Goal: Information Seeking & Learning: Learn about a topic

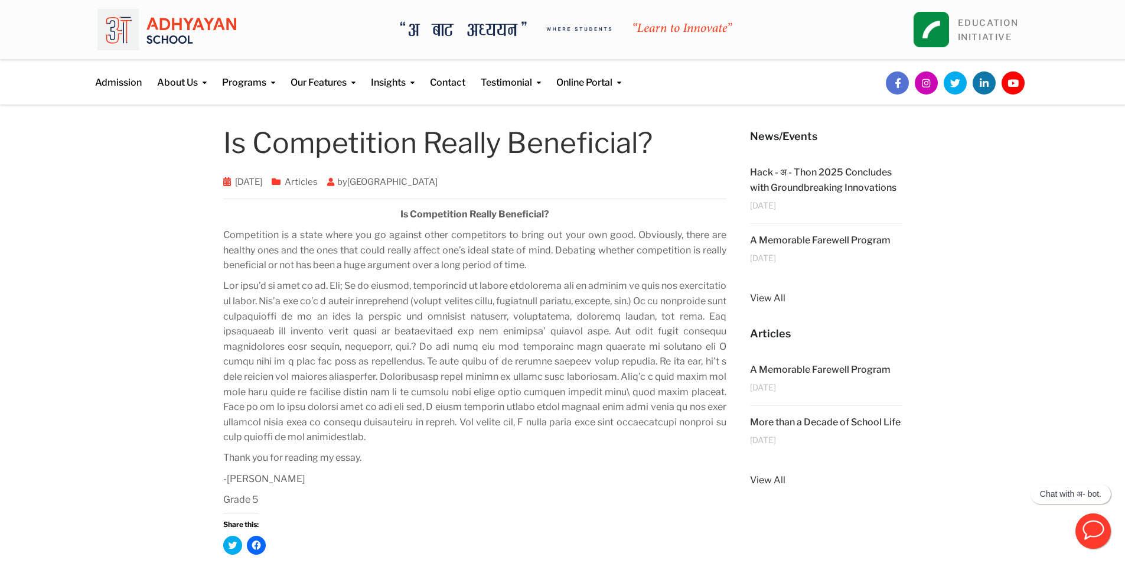
click at [586, 330] on p at bounding box center [475, 361] width 504 height 167
click at [585, 332] on p at bounding box center [475, 361] width 504 height 167
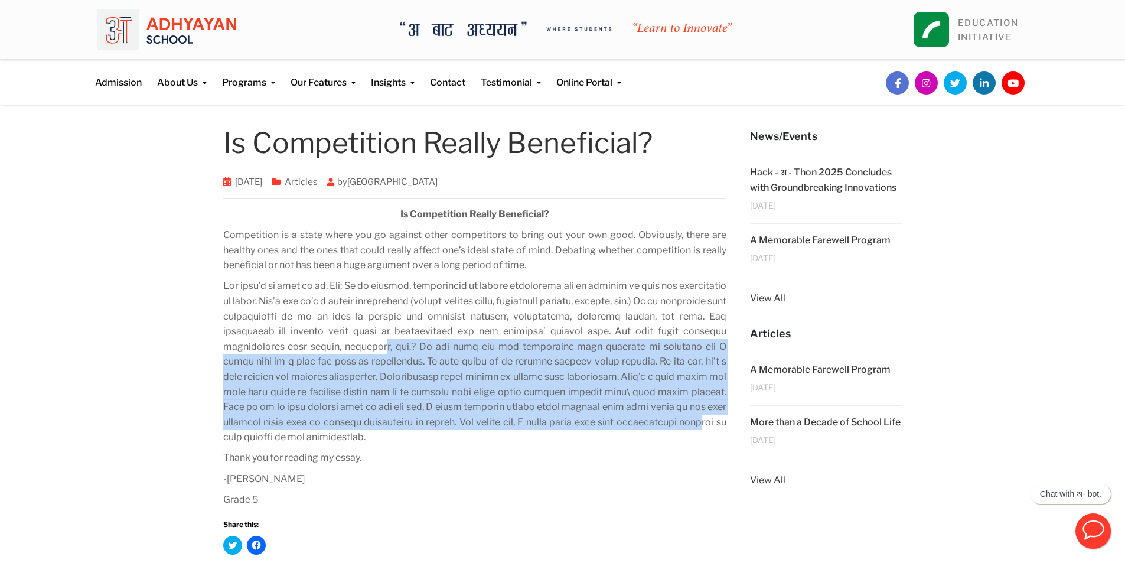
drag, startPoint x: 368, startPoint y: 346, endPoint x: 617, endPoint y: 415, distance: 258.0
click at [617, 415] on p at bounding box center [475, 361] width 504 height 167
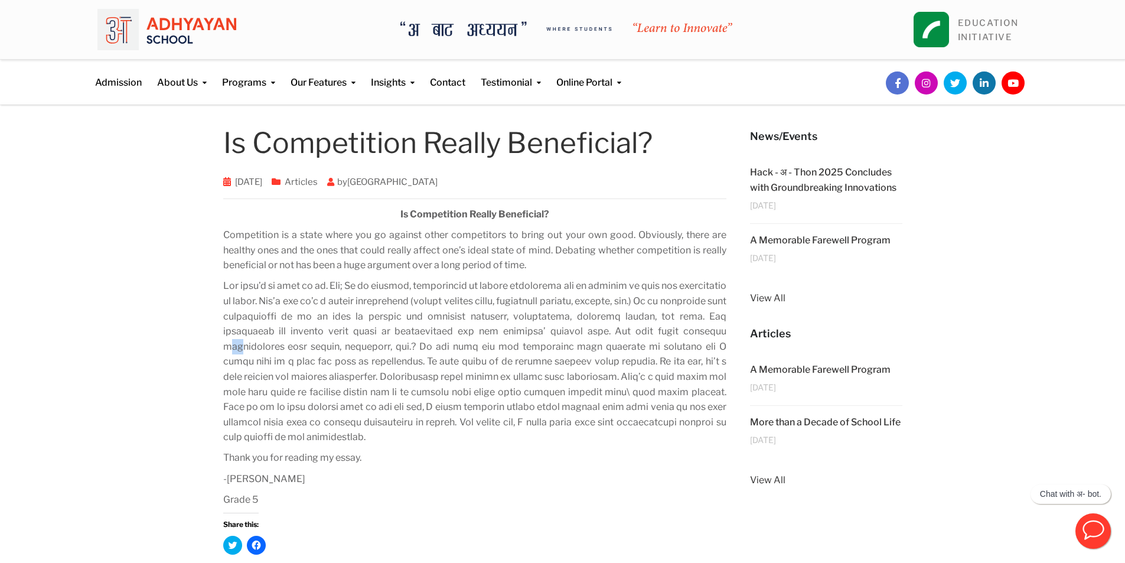
drag, startPoint x: 228, startPoint y: 345, endPoint x: 244, endPoint y: 343, distance: 16.1
click at [244, 343] on p at bounding box center [475, 361] width 504 height 167
click at [399, 465] on p "Thank you for reading my essay." at bounding box center [475, 457] width 504 height 15
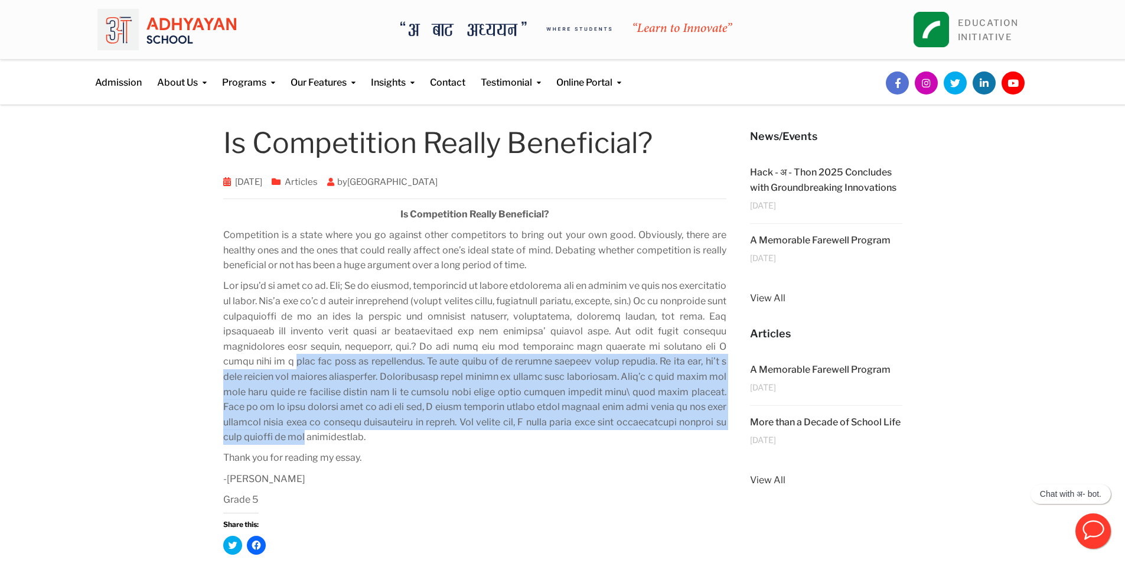
drag, startPoint x: 225, startPoint y: 359, endPoint x: 737, endPoint y: 415, distance: 515.3
click at [737, 415] on div "Is Competition Really Beneficial? [DATE] Articles by Adhyayan School Is Competi…" at bounding box center [476, 493] width 528 height 753
drag, startPoint x: 279, startPoint y: 388, endPoint x: 236, endPoint y: 441, distance: 68.5
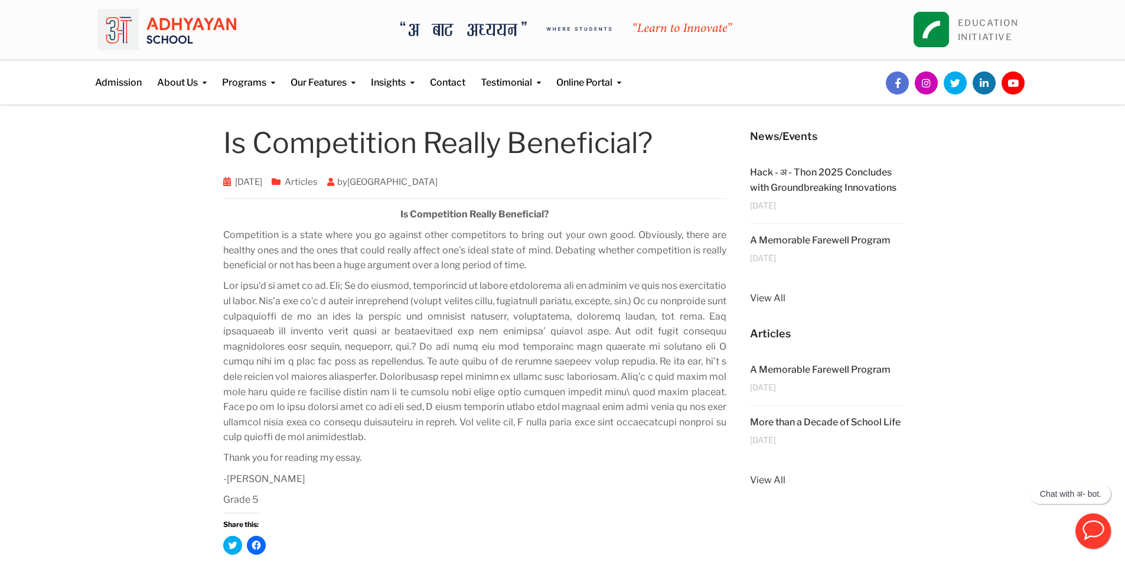
drag, startPoint x: 236, startPoint y: 441, endPoint x: 324, endPoint y: 466, distance: 91.6
click at [324, 466] on div "Is Competition Really Beneficial? Competition is a state where you go against o…" at bounding box center [475, 441] width 504 height 474
